Goal: Transaction & Acquisition: Purchase product/service

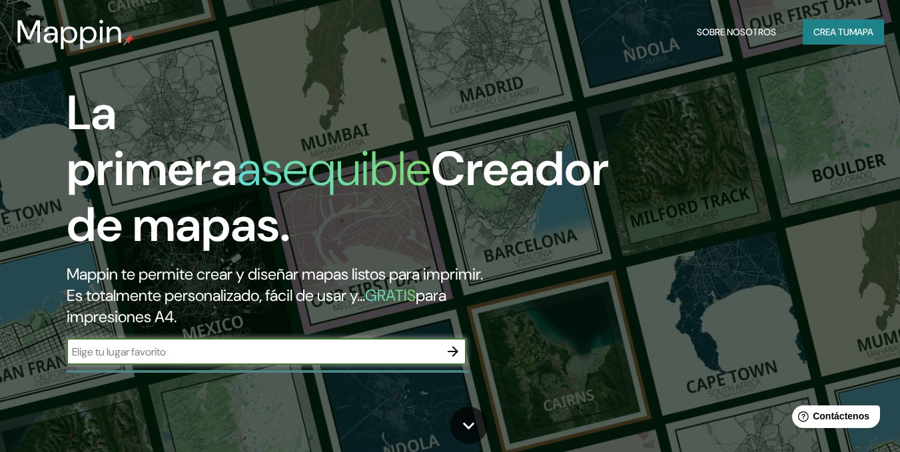
click at [190, 352] on input "text" at bounding box center [253, 351] width 373 height 15
type input "LA PAZ"
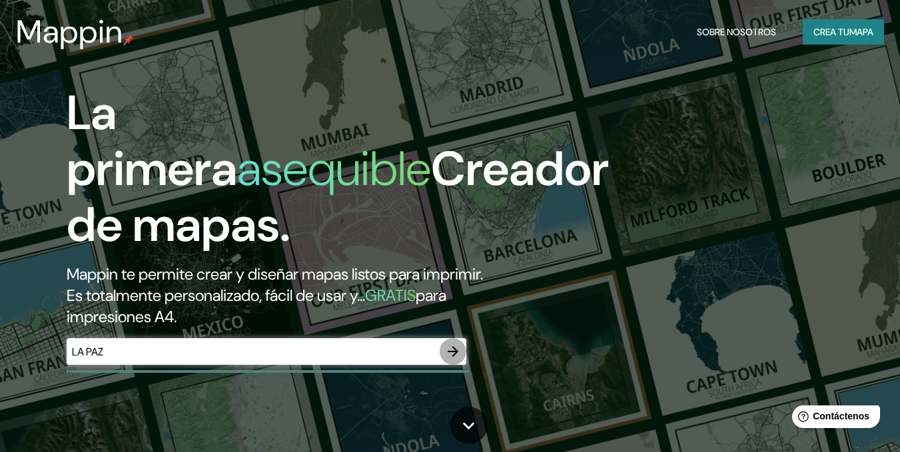
click at [455, 354] on icon "button" at bounding box center [453, 351] width 11 height 11
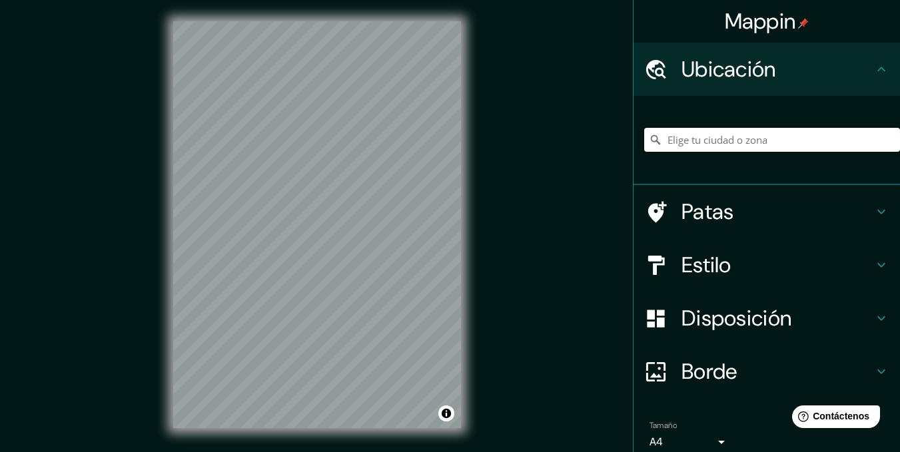
click at [741, 133] on input "Elige tu ciudad o zona" at bounding box center [772, 140] width 256 height 24
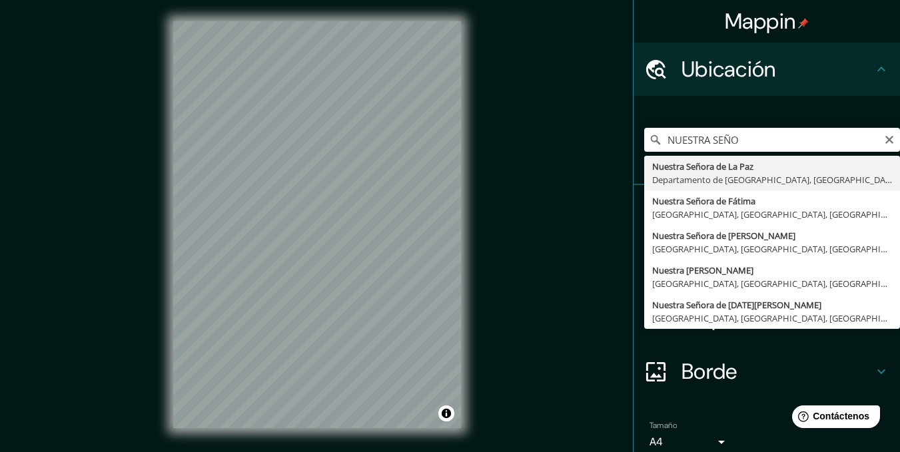
type input "[GEOGRAPHIC_DATA], [GEOGRAPHIC_DATA], [GEOGRAPHIC_DATA]"
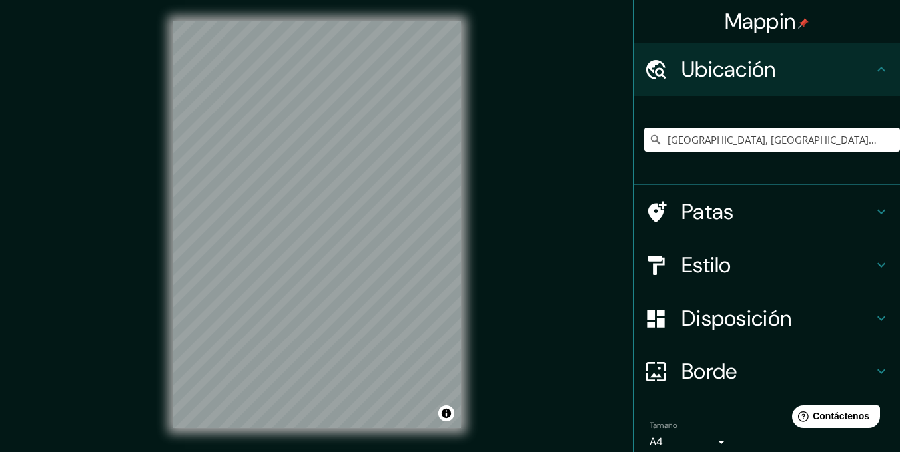
click at [723, 264] on h4 "Estilo" at bounding box center [777, 265] width 192 height 27
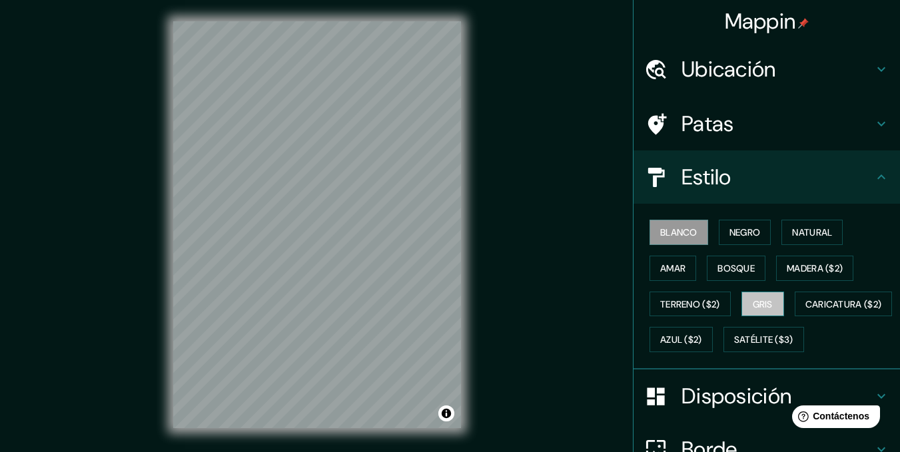
click at [761, 298] on font "Gris" at bounding box center [763, 304] width 20 height 12
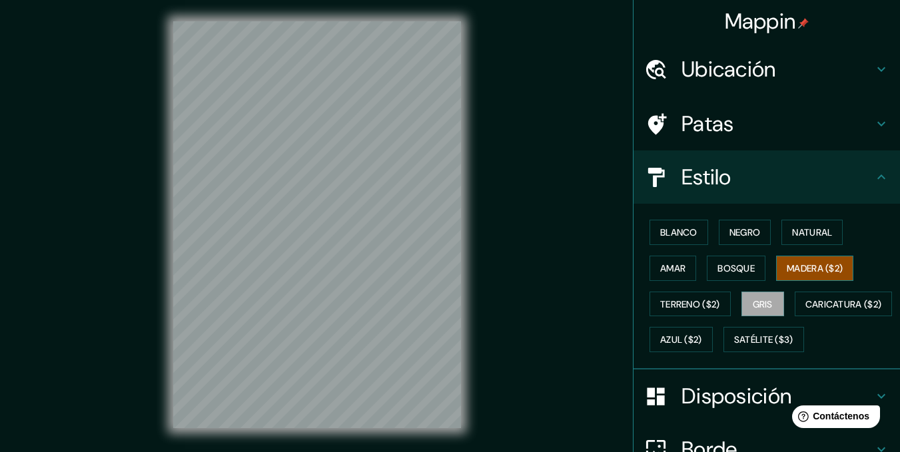
click at [816, 270] on font "Madera ($2)" at bounding box center [815, 268] width 56 height 12
click at [741, 234] on font "Negro" at bounding box center [744, 232] width 31 height 12
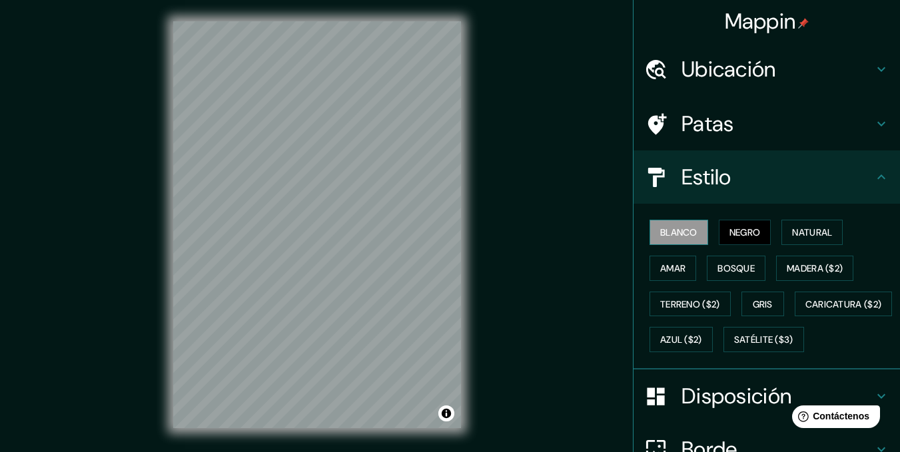
click at [667, 232] on font "Blanco" at bounding box center [678, 232] width 37 height 12
click at [663, 273] on font "Amar" at bounding box center [672, 268] width 25 height 12
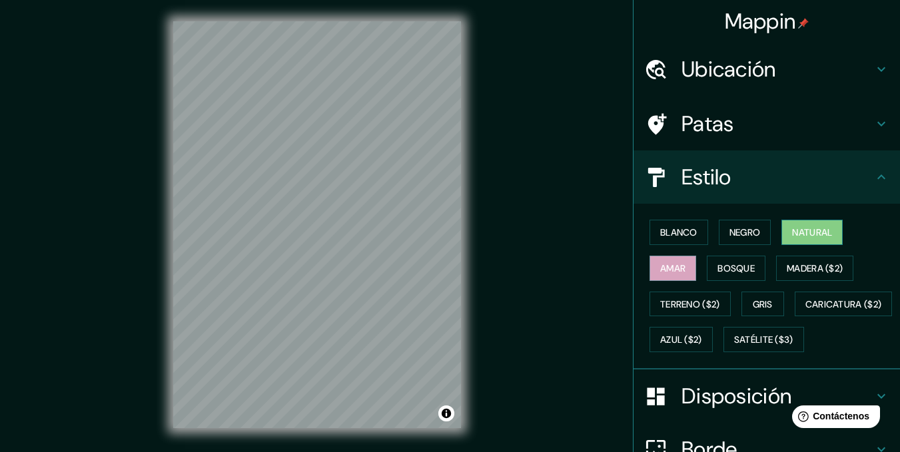
click at [801, 234] on font "Natural" at bounding box center [812, 232] width 40 height 12
